Goal: Task Accomplishment & Management: Manage account settings

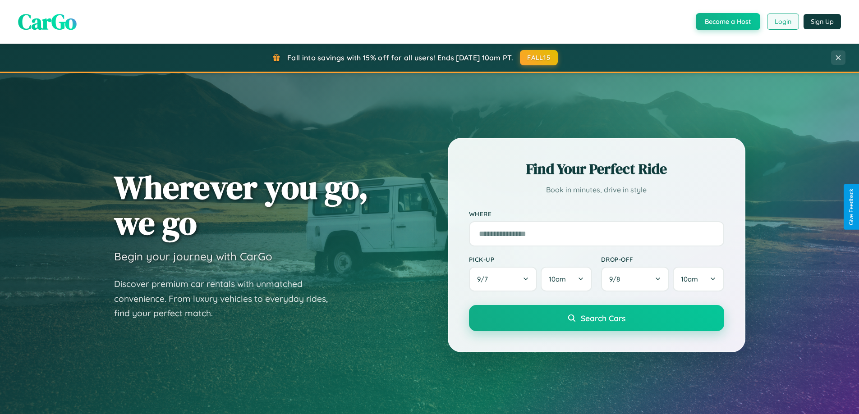
click at [783, 22] on button "Login" at bounding box center [783, 22] width 32 height 16
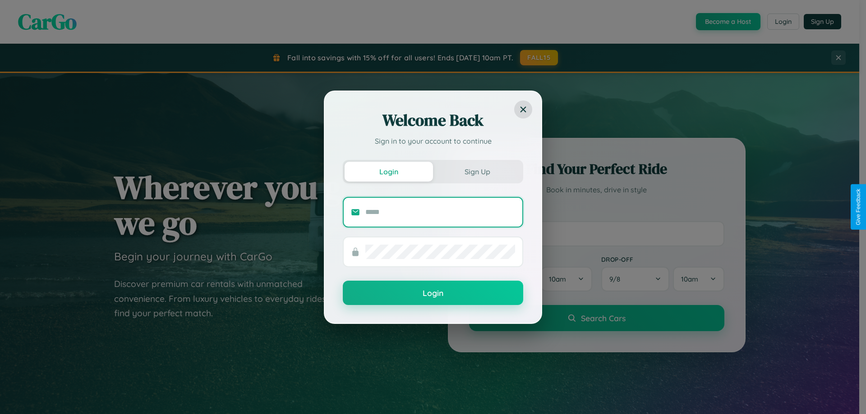
click at [440, 212] on input "text" at bounding box center [440, 212] width 150 height 14
type input "**********"
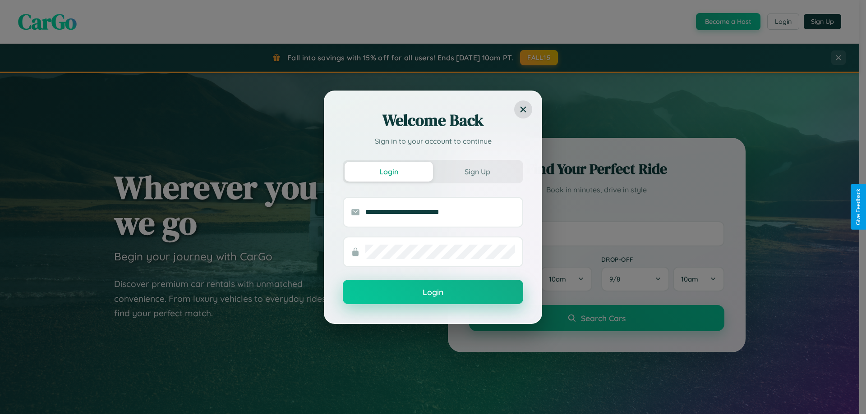
click at [433, 293] on button "Login" at bounding box center [433, 292] width 180 height 24
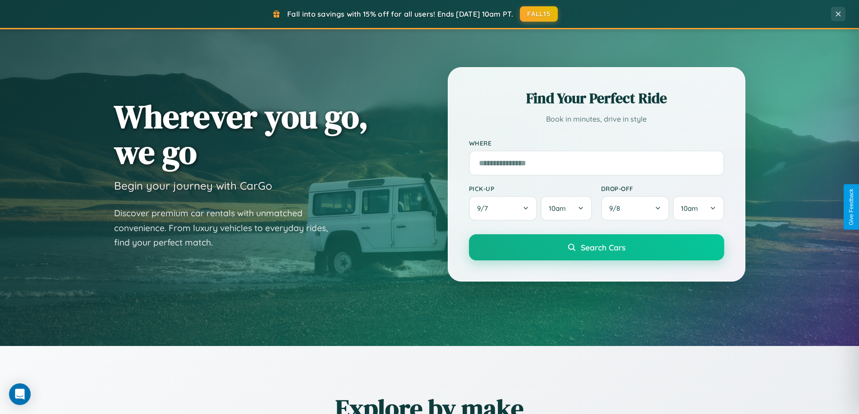
scroll to position [1736, 0]
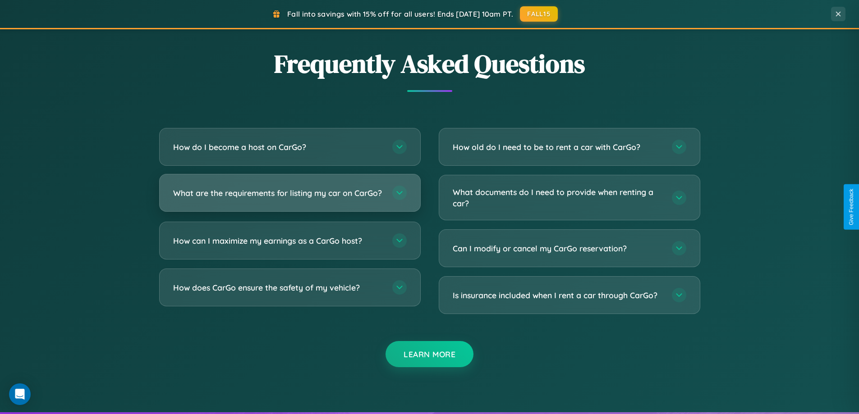
click at [290, 198] on h3 "What are the requirements for listing my car on CarGo?" at bounding box center [278, 193] width 210 height 11
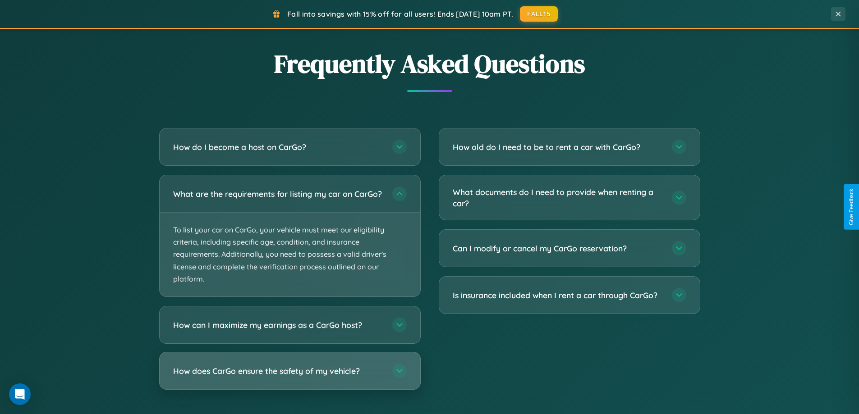
click at [290, 377] on h3 "How does CarGo ensure the safety of my vehicle?" at bounding box center [278, 371] width 210 height 11
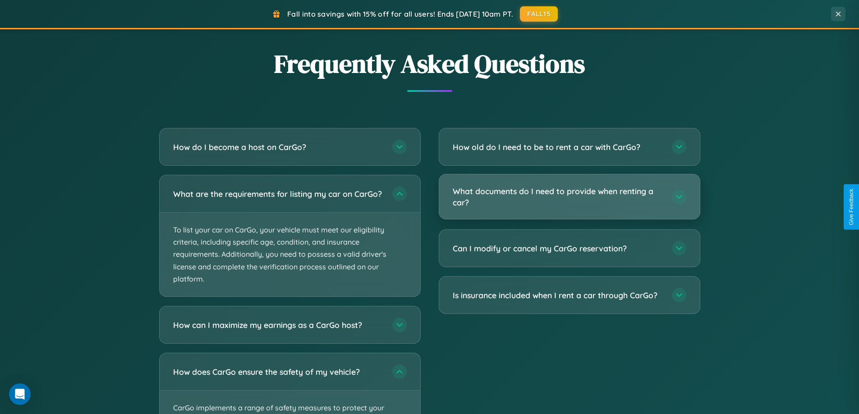
click at [569, 198] on h3 "What documents do I need to provide when renting a car?" at bounding box center [558, 197] width 210 height 22
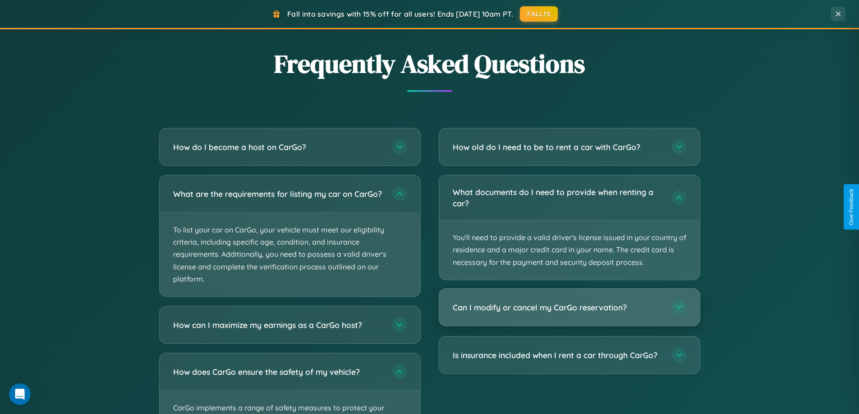
click at [569, 308] on h3 "Can I modify or cancel my CarGo reservation?" at bounding box center [558, 307] width 210 height 11
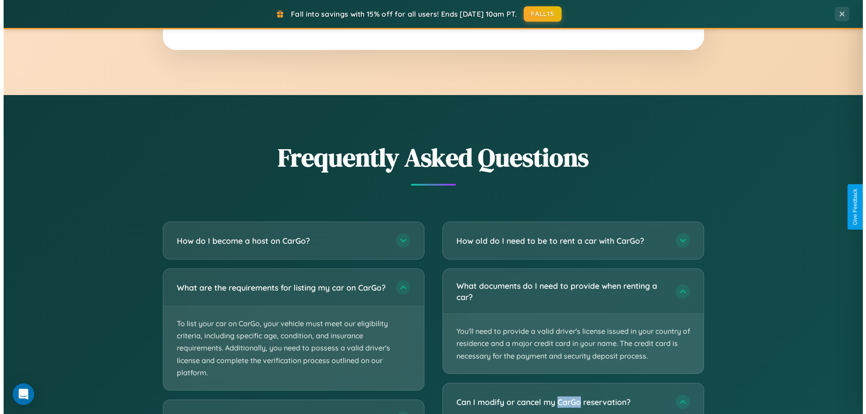
scroll to position [0, 0]
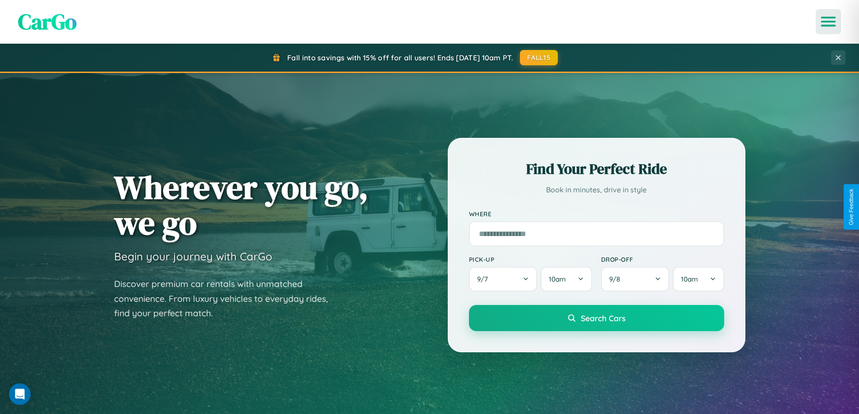
click at [829, 22] on icon "Open menu" at bounding box center [828, 22] width 13 height 8
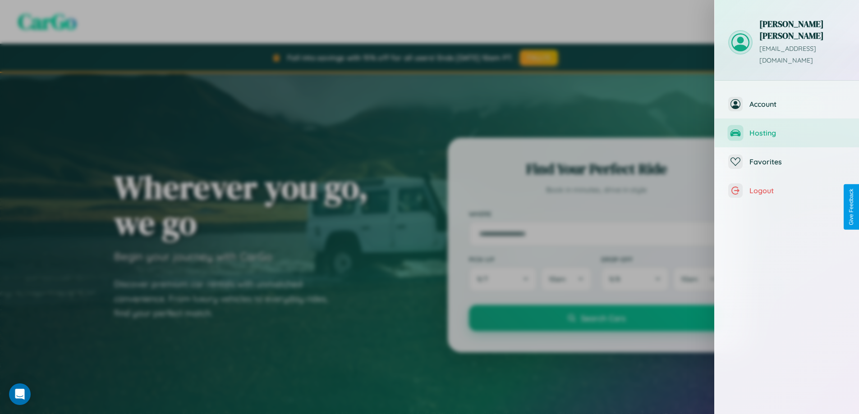
click at [787, 129] on span "Hosting" at bounding box center [798, 133] width 96 height 9
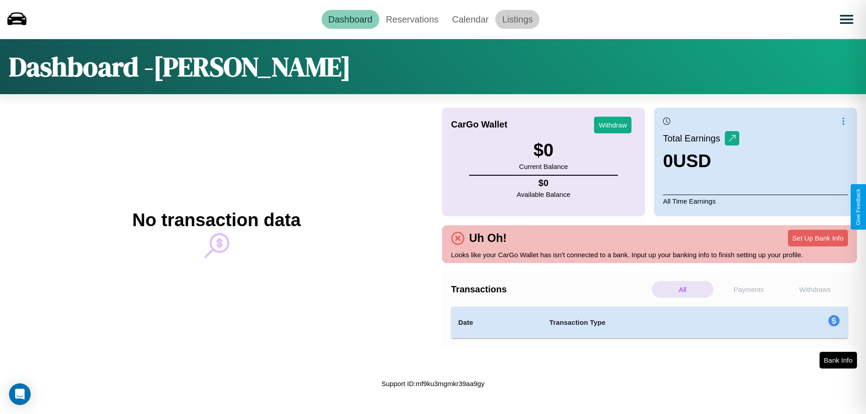
click at [517, 19] on link "Listings" at bounding box center [517, 19] width 44 height 19
